Goal: Navigation & Orientation: Find specific page/section

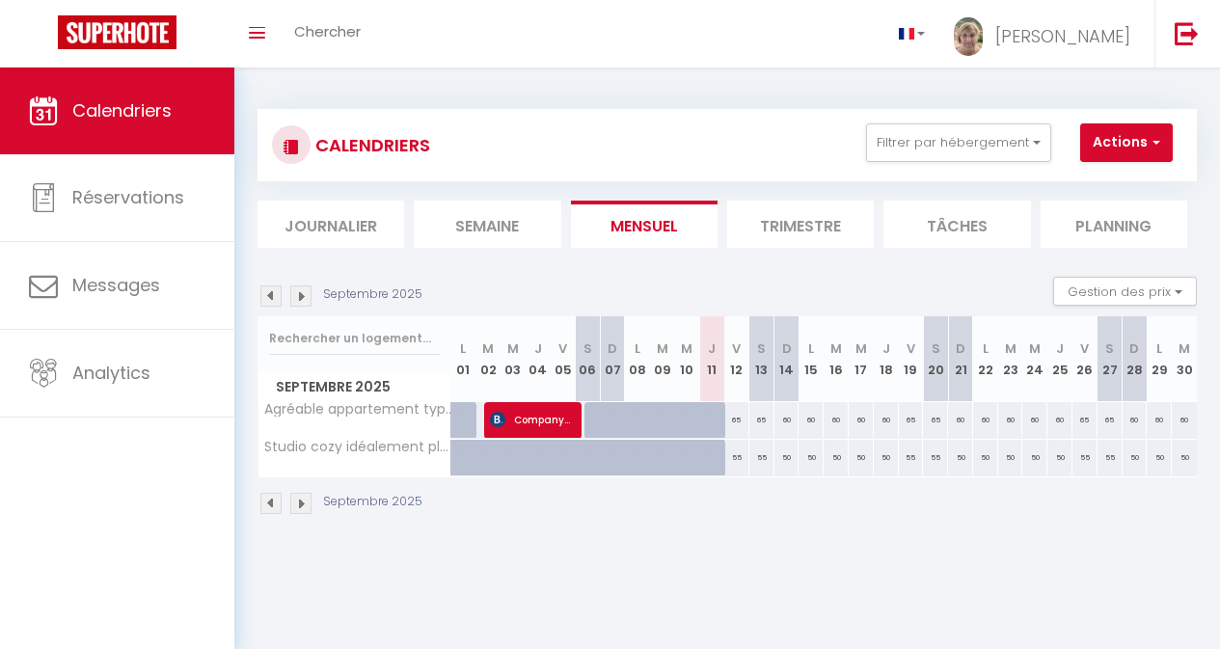
click at [301, 297] on img at bounding box center [300, 296] width 21 height 21
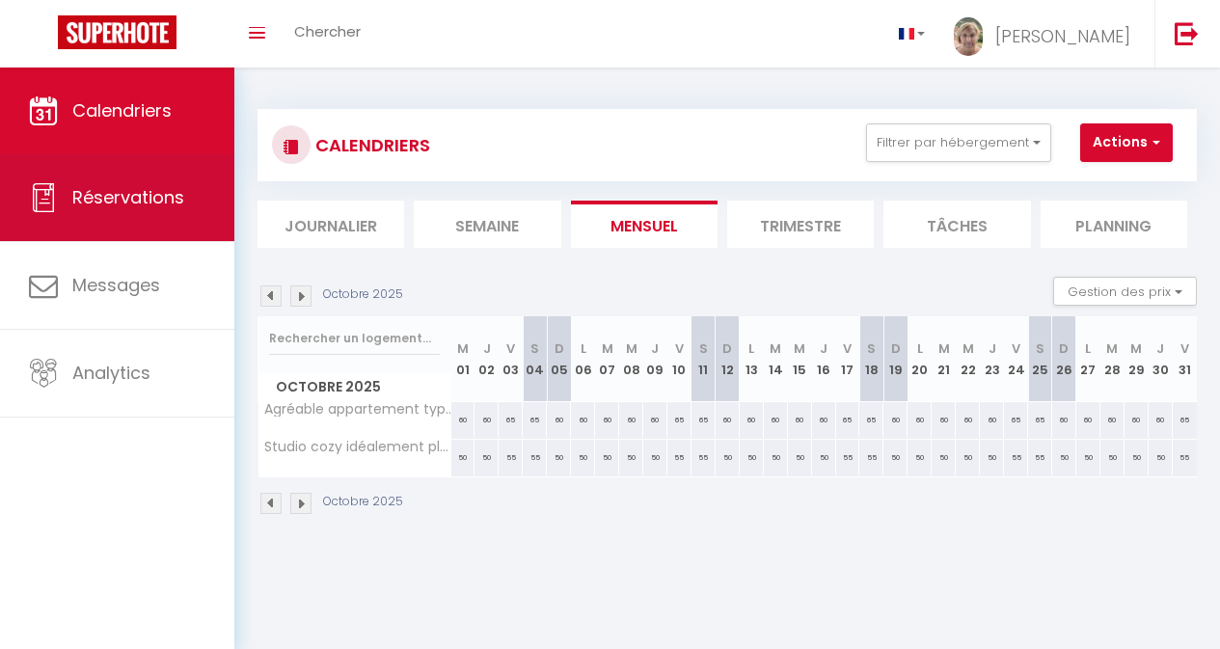
click at [184, 190] on link "Réservations" at bounding box center [117, 197] width 234 height 87
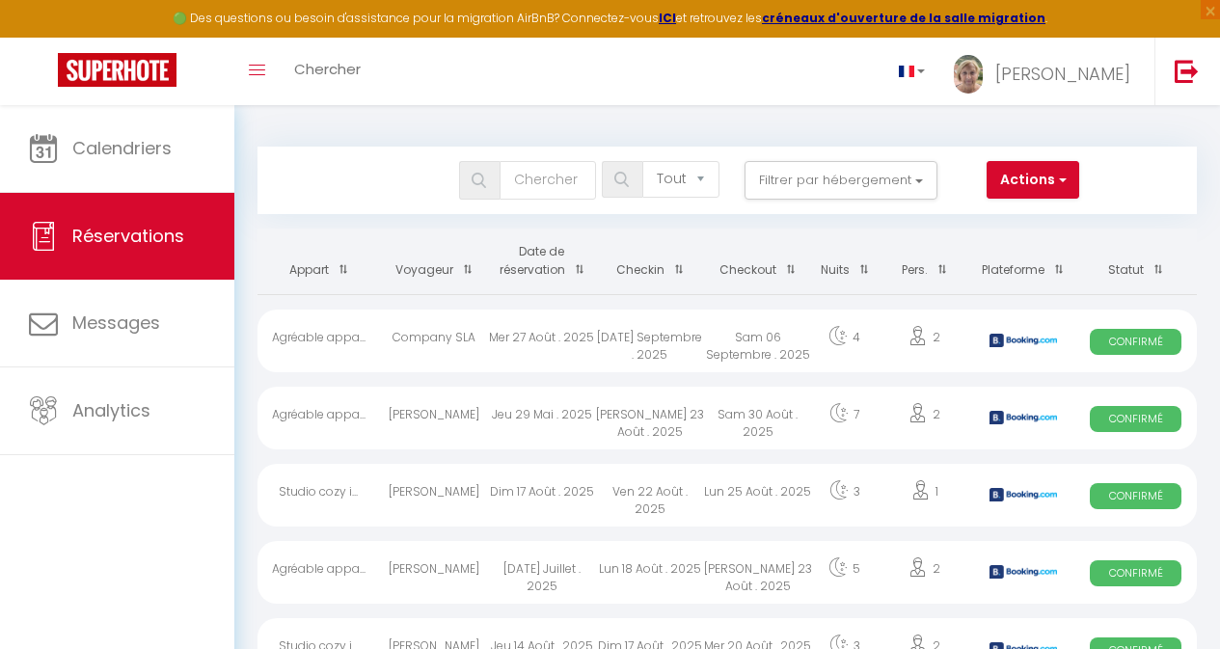
scroll to position [2026, 0]
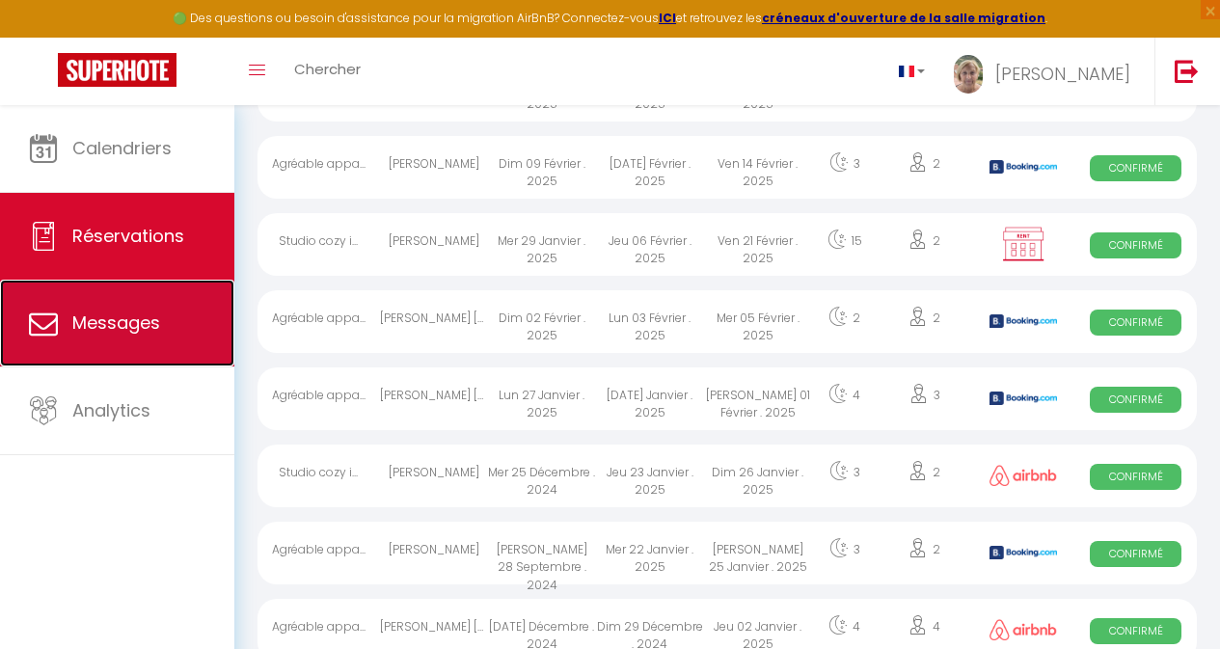
click at [141, 315] on span "Messages" at bounding box center [116, 323] width 88 height 24
select select "message"
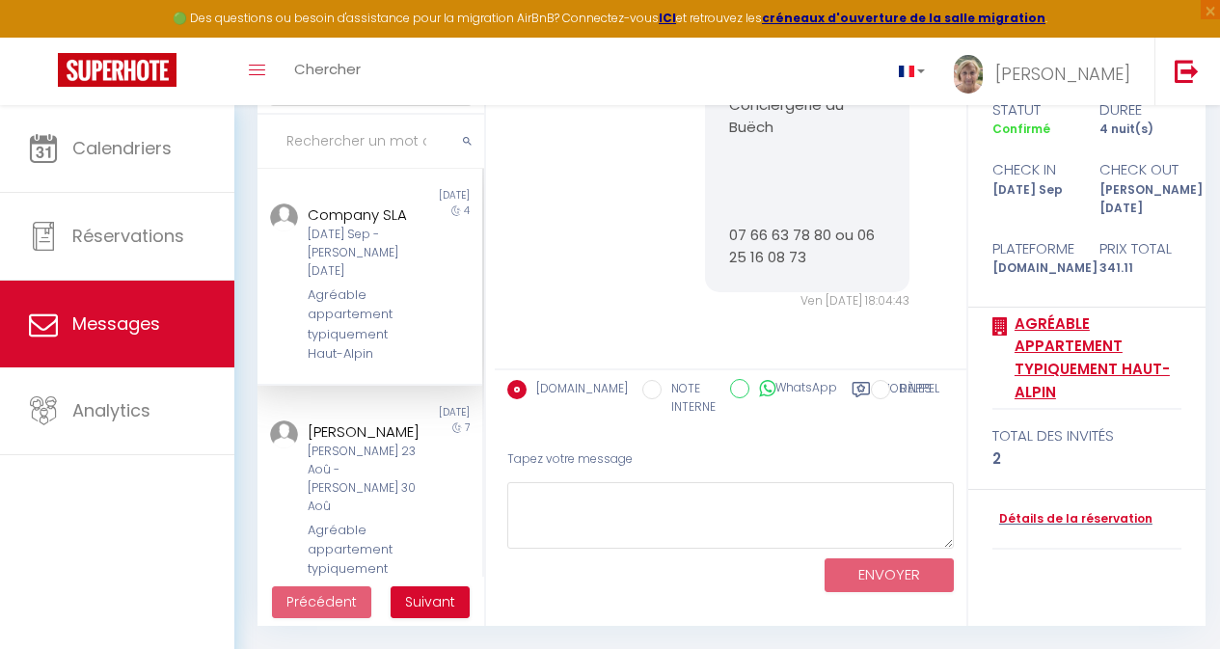
scroll to position [4773, 0]
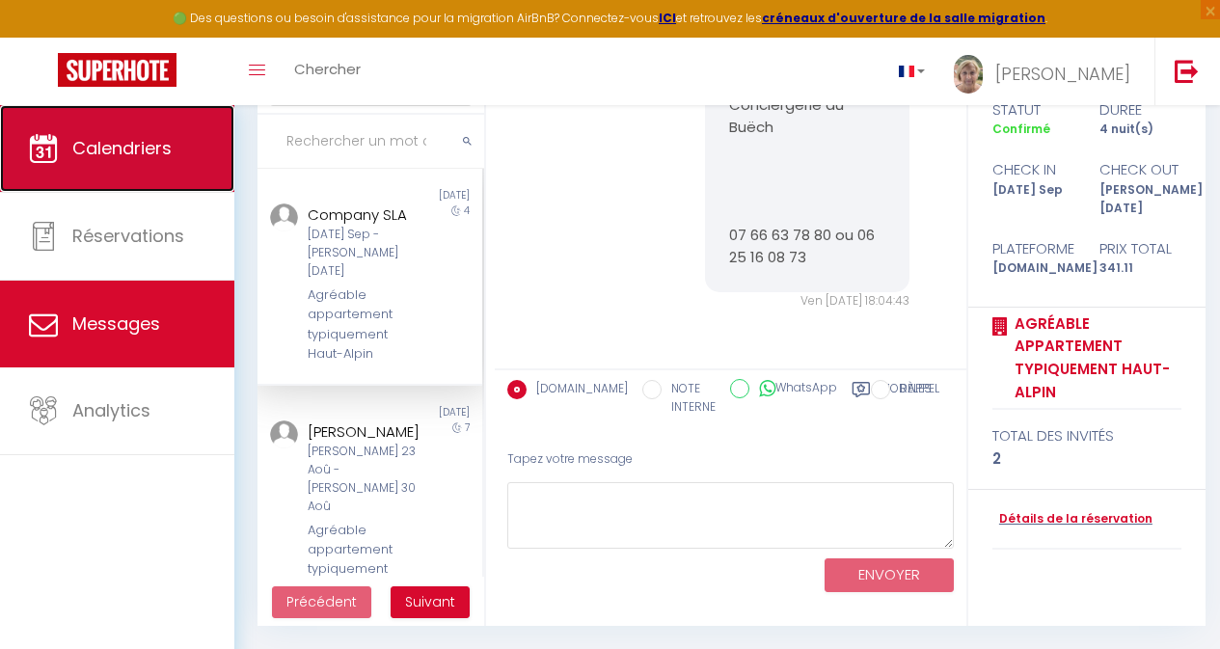
click at [163, 141] on span "Calendriers" at bounding box center [121, 148] width 99 height 24
